Goal: Information Seeking & Learning: Learn about a topic

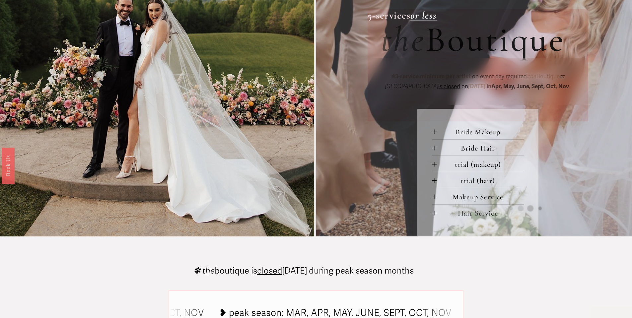
scroll to position [289, 0]
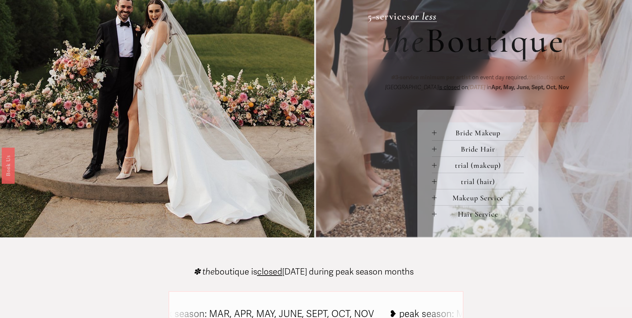
click at [485, 137] on span "Bride Makeup" at bounding box center [480, 132] width 87 height 9
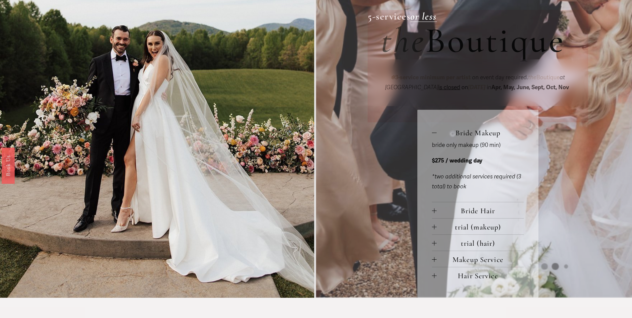
click at [481, 134] on span "Bride Makeup" at bounding box center [480, 132] width 87 height 9
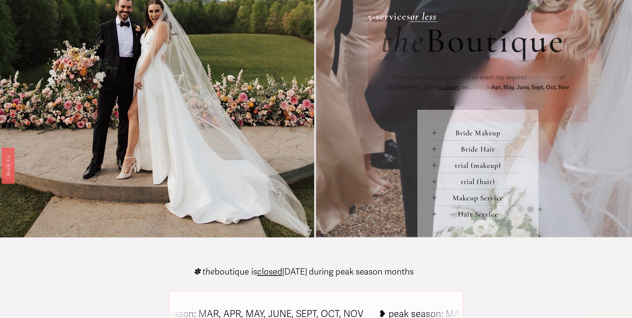
click at [482, 152] on span "Bride Hair" at bounding box center [480, 149] width 87 height 9
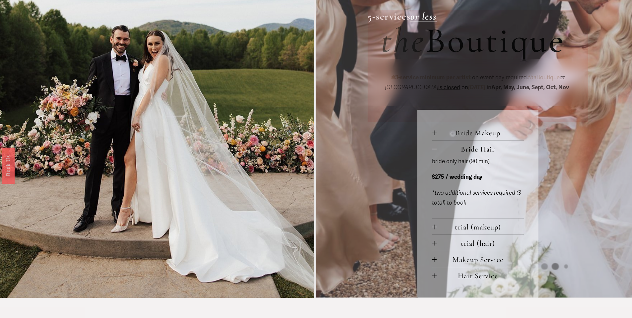
click at [482, 152] on span "Bride Hair" at bounding box center [480, 149] width 87 height 9
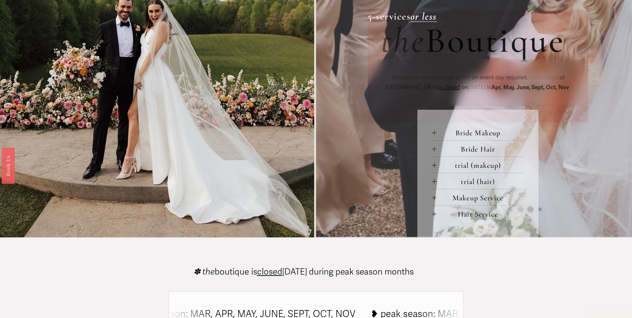
click at [482, 170] on span "trial (makeup)" at bounding box center [480, 165] width 87 height 9
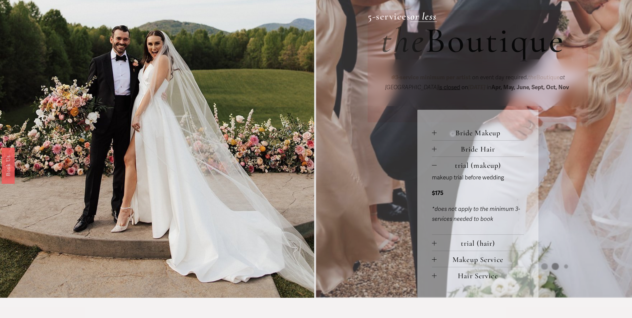
click at [482, 170] on span "trial (makeup)" at bounding box center [480, 165] width 87 height 9
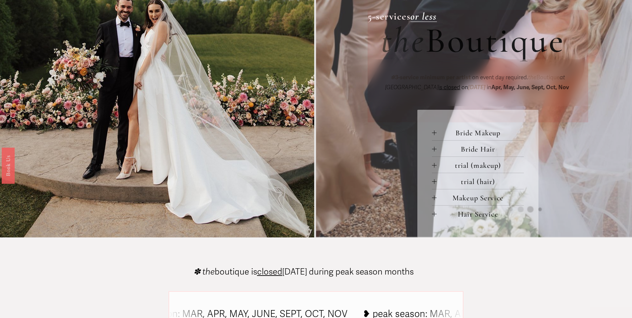
click at [482, 170] on span "trial (makeup)" at bounding box center [480, 165] width 87 height 9
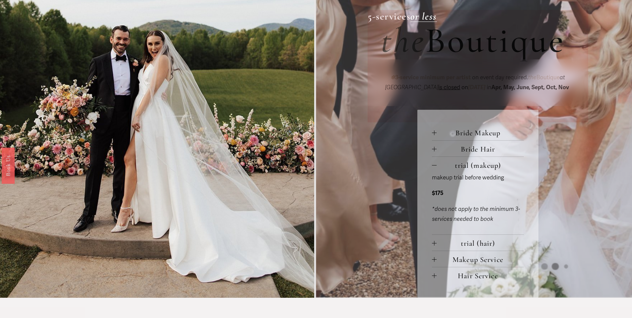
click at [482, 170] on span "trial (makeup)" at bounding box center [480, 165] width 87 height 9
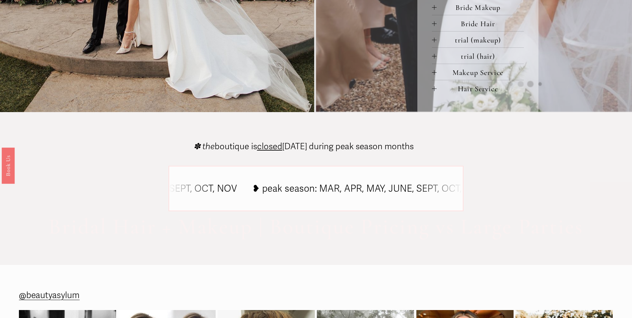
scroll to position [0, 0]
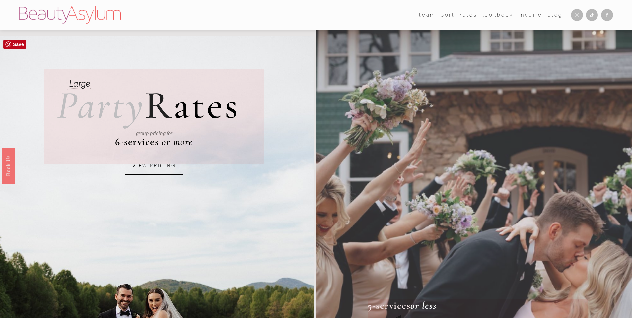
click at [132, 173] on link "VIEW PRICING" at bounding box center [154, 166] width 58 height 18
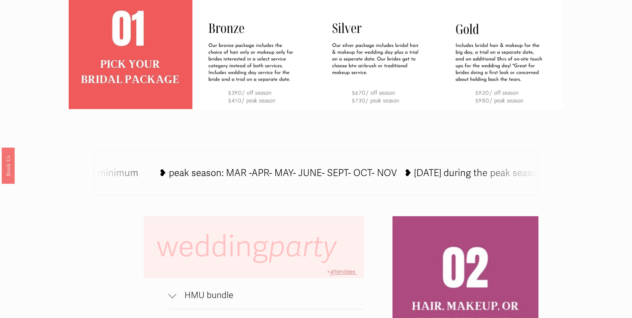
scroll to position [468, 0]
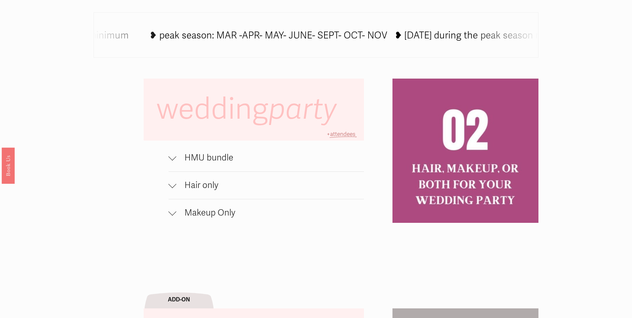
click at [232, 159] on span "HMU bundle" at bounding box center [271, 158] width 188 height 11
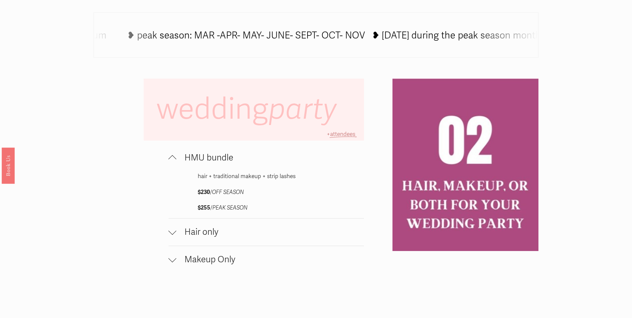
click at [232, 159] on span "HMU bundle" at bounding box center [271, 158] width 188 height 11
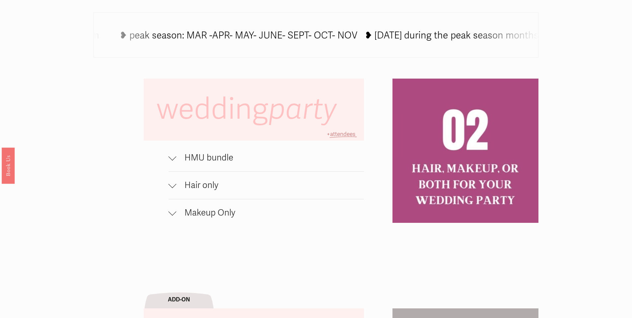
click at [228, 191] on span "Hair only" at bounding box center [271, 185] width 188 height 11
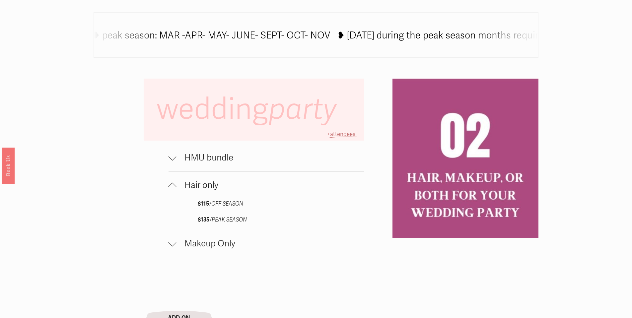
click at [229, 191] on span "Hair only" at bounding box center [271, 185] width 188 height 11
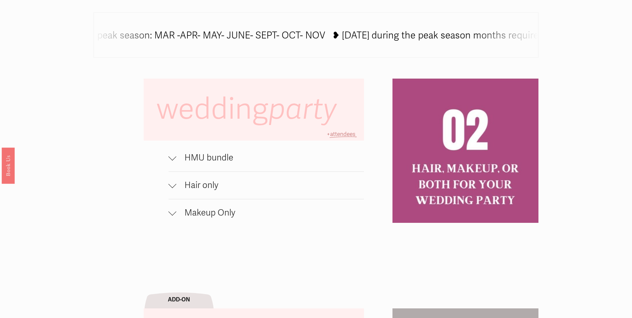
click at [233, 217] on span "Makeup Only" at bounding box center [271, 213] width 188 height 11
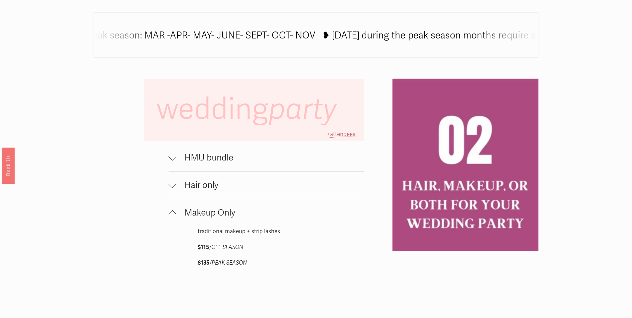
click at [232, 217] on span "Makeup Only" at bounding box center [271, 213] width 188 height 11
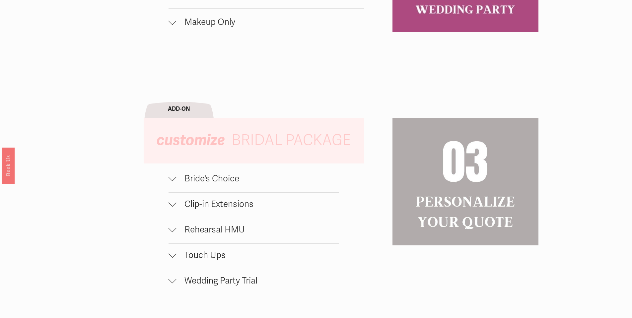
scroll to position [746, 0]
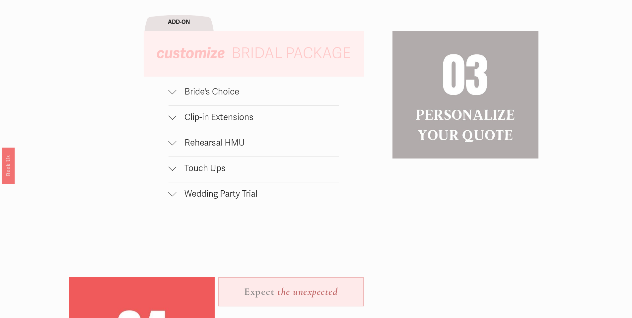
click at [231, 87] on button "Bride's Choice" at bounding box center [254, 92] width 171 height 25
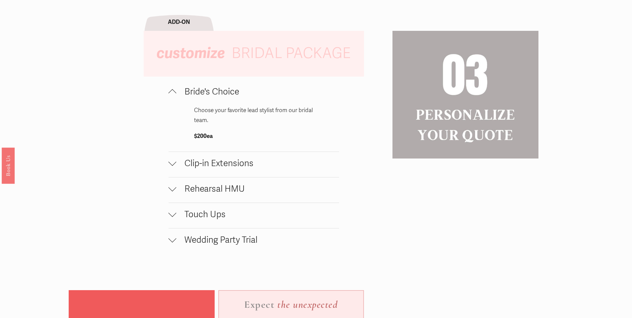
click at [230, 89] on button "Bride's Choice" at bounding box center [254, 92] width 171 height 25
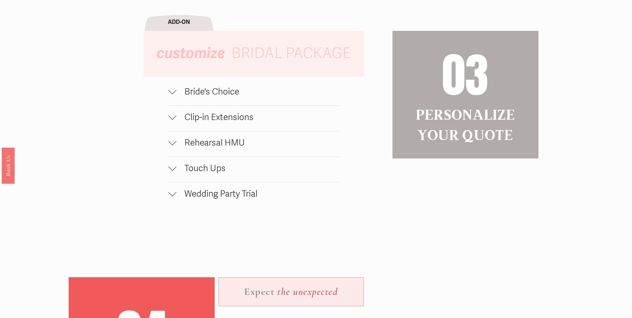
click at [227, 123] on span "Clip-in Extensions" at bounding box center [258, 117] width 163 height 11
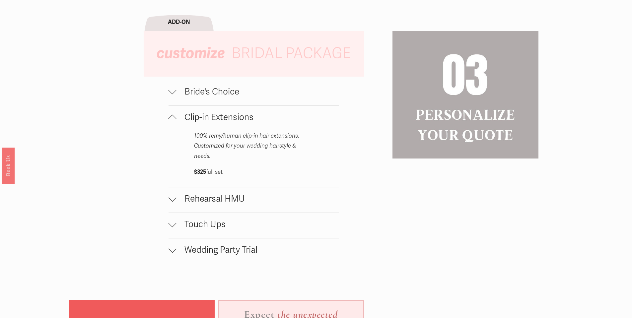
click at [227, 123] on span "Clip-in Extensions" at bounding box center [258, 117] width 163 height 11
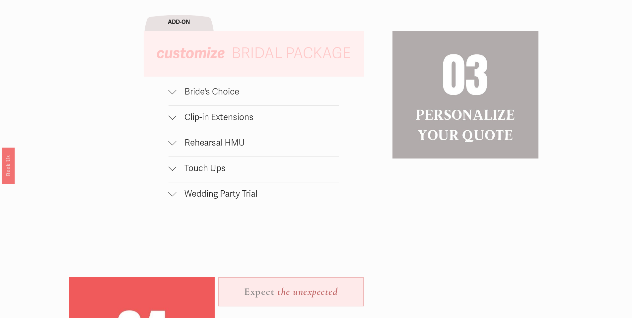
click at [227, 180] on button "Touch Ups" at bounding box center [254, 169] width 171 height 25
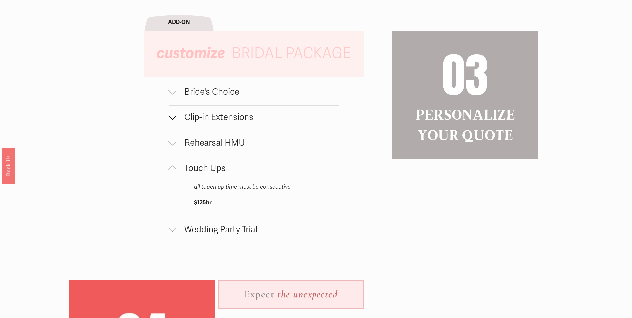
click at [228, 174] on span "Touch Ups" at bounding box center [258, 168] width 163 height 11
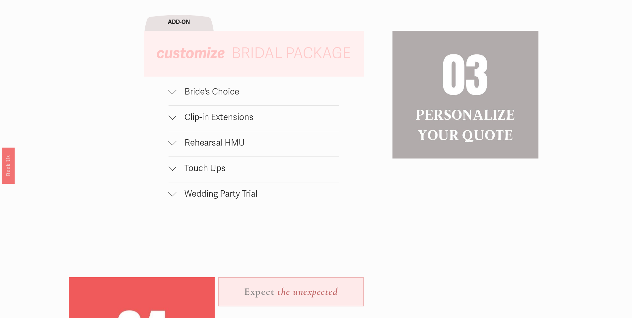
click at [235, 200] on span "Wedding Party Trial" at bounding box center [258, 194] width 163 height 11
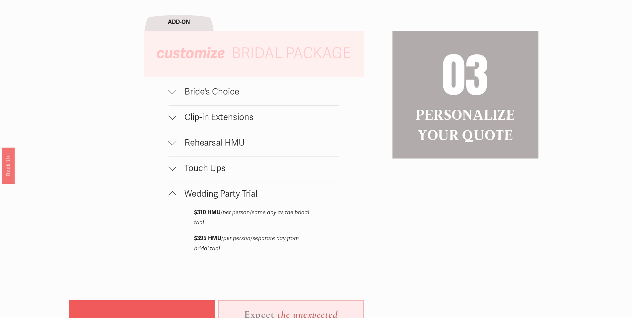
click at [235, 200] on span "Wedding Party Trial" at bounding box center [258, 194] width 163 height 11
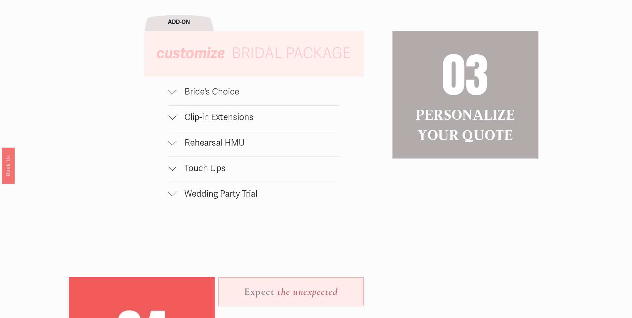
scroll to position [958, 0]
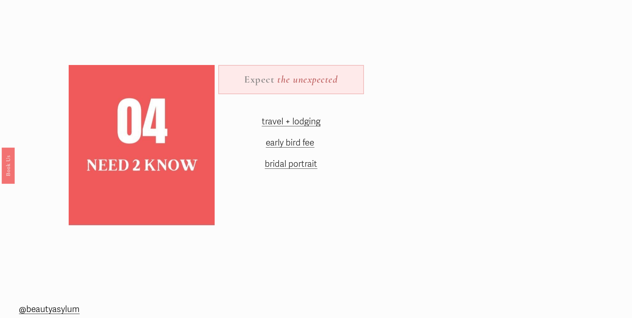
click at [277, 148] on span "early bird fee" at bounding box center [290, 143] width 48 height 11
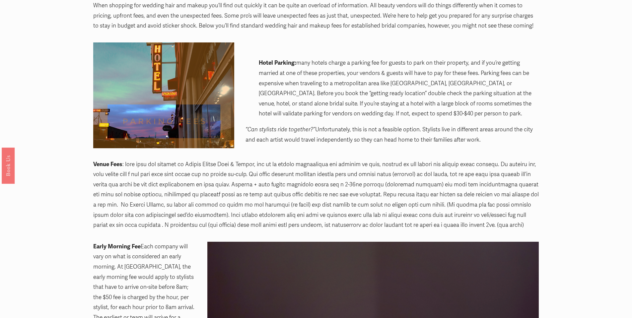
scroll to position [189, 0]
